Goal: Transaction & Acquisition: Purchase product/service

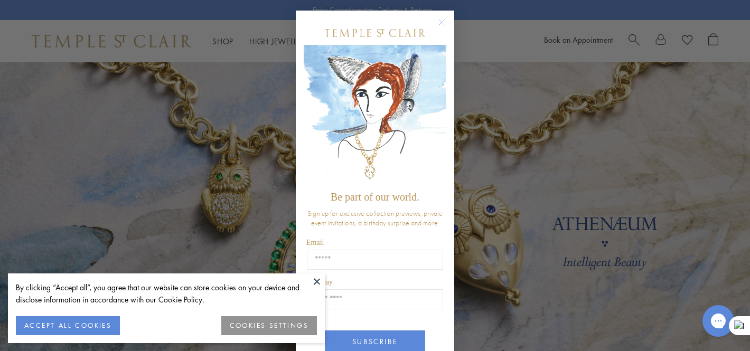
click at [439, 23] on circle "Close dialog" at bounding box center [442, 22] width 13 height 13
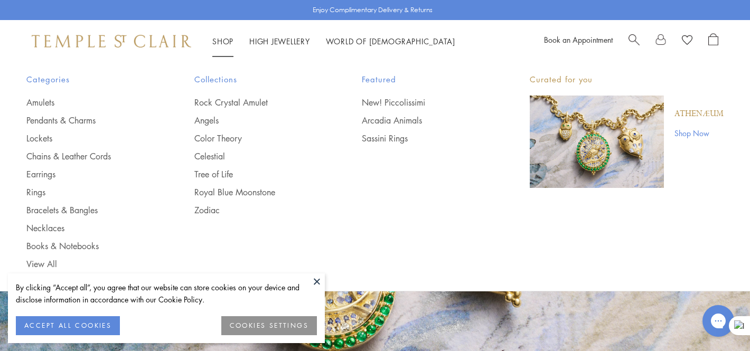
click at [225, 39] on link "Shop Shop" at bounding box center [222, 41] width 21 height 11
click at [77, 118] on link "Pendants & Charms" at bounding box center [89, 121] width 126 height 12
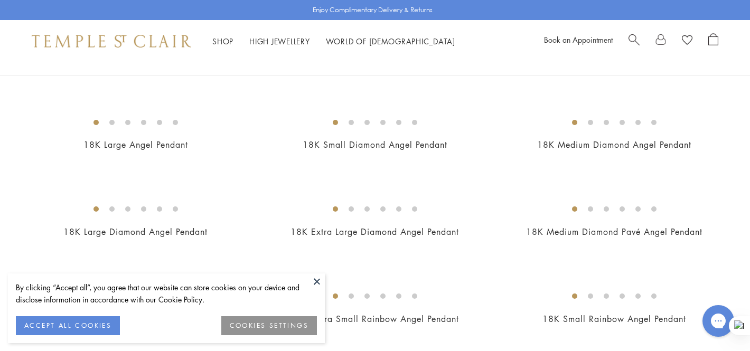
scroll to position [453, 0]
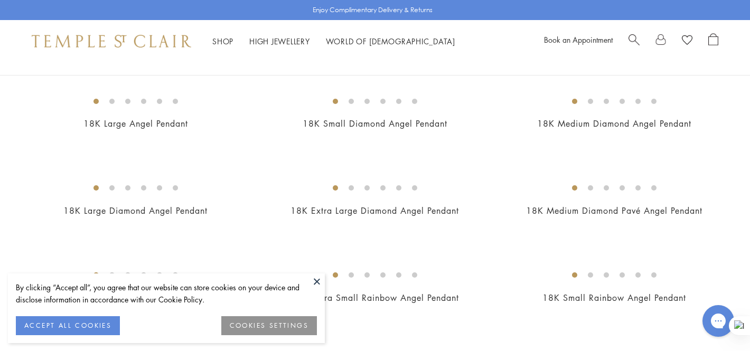
click at [310, 282] on button at bounding box center [317, 281] width 16 height 16
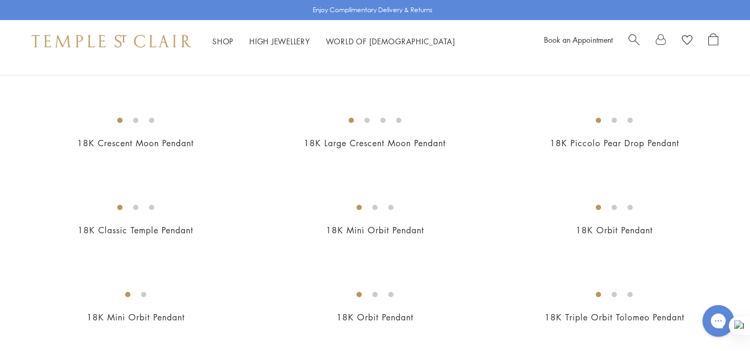
scroll to position [1386, 0]
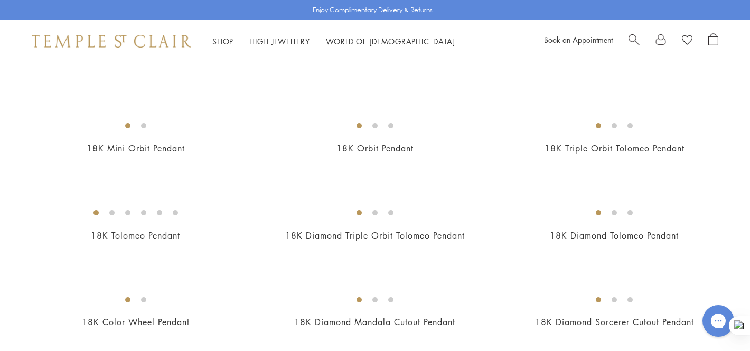
click at [0, 0] on img at bounding box center [0, 0] width 0 height 0
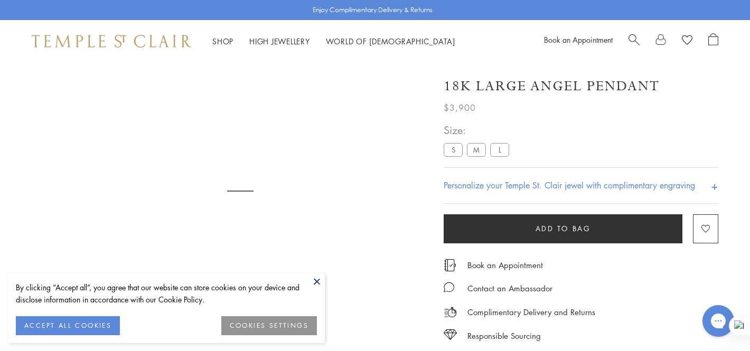
scroll to position [62, 0]
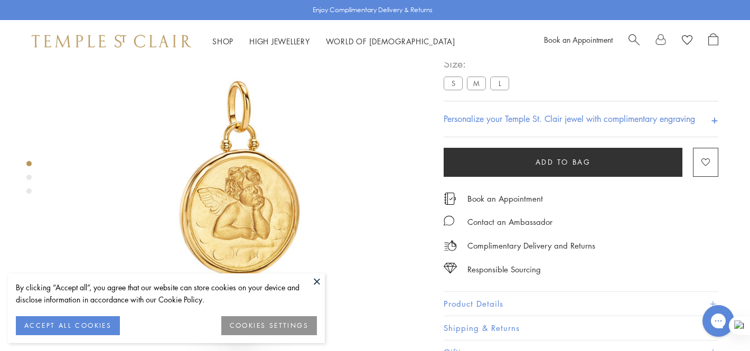
click at [303, 274] on div "By clicking “Accept all”, you agree that our website can store cookies on your …" at bounding box center [166, 308] width 317 height 70
click at [313, 281] on button at bounding box center [317, 281] width 16 height 16
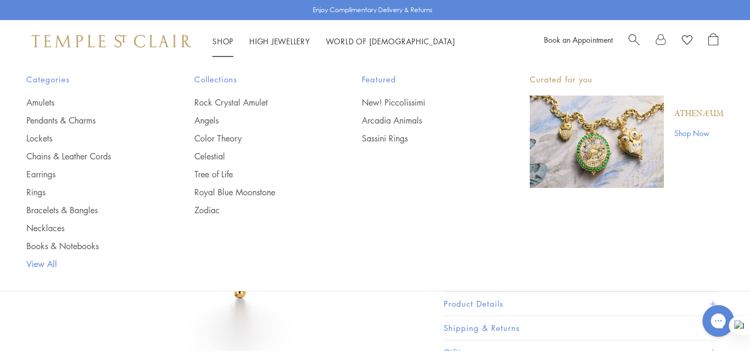
click at [52, 264] on link "View All" at bounding box center [89, 264] width 126 height 12
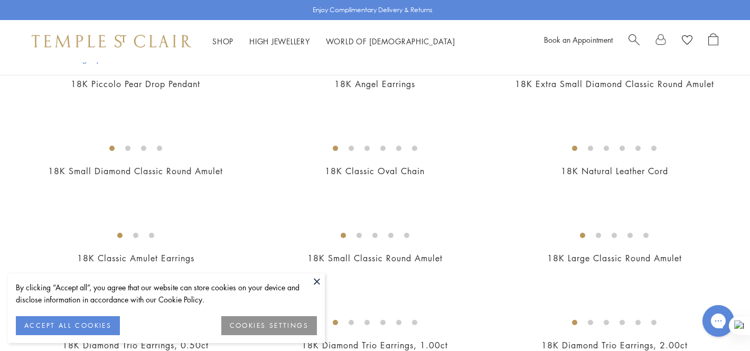
scroll to position [995, 0]
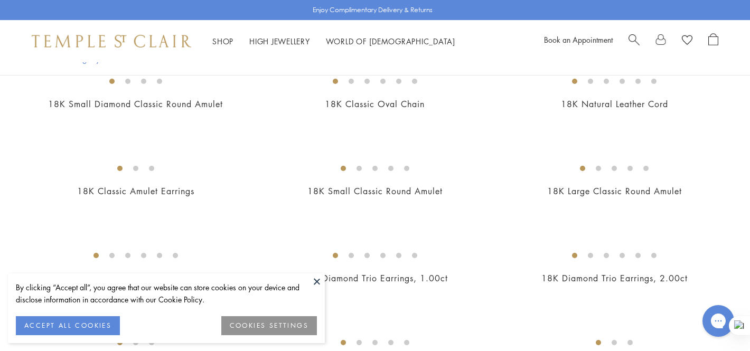
click at [317, 279] on button at bounding box center [317, 281] width 16 height 16
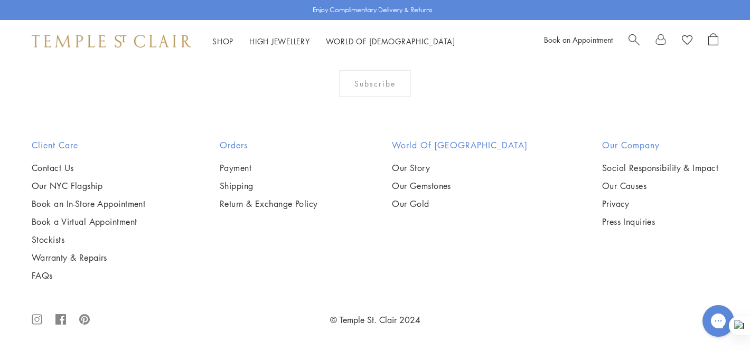
scroll to position [4896, 0]
